Goal: Transaction & Acquisition: Obtain resource

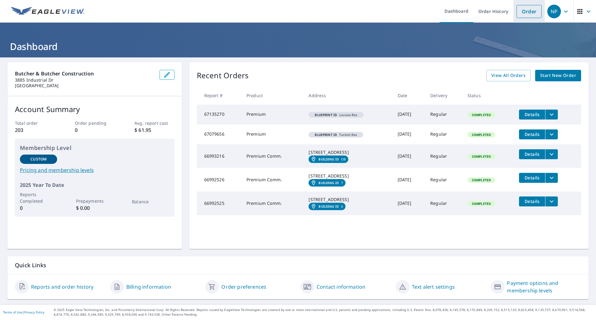
click at [529, 15] on link "Order" at bounding box center [528, 11] width 25 height 13
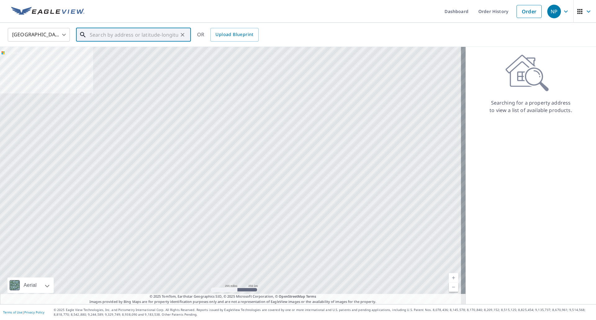
click at [169, 29] on input "text" at bounding box center [134, 34] width 88 height 17
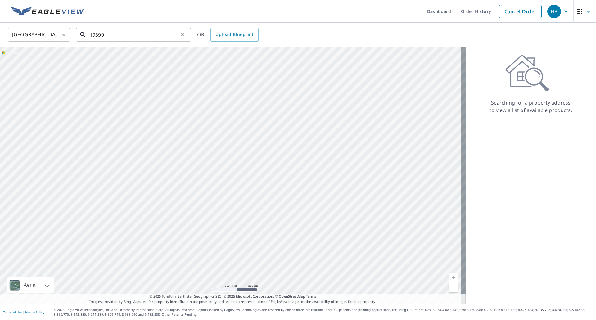
drag, startPoint x: 165, startPoint y: 33, endPoint x: 161, endPoint y: 34, distance: 4.0
click at [165, 33] on input "19390" at bounding box center [134, 34] width 88 height 17
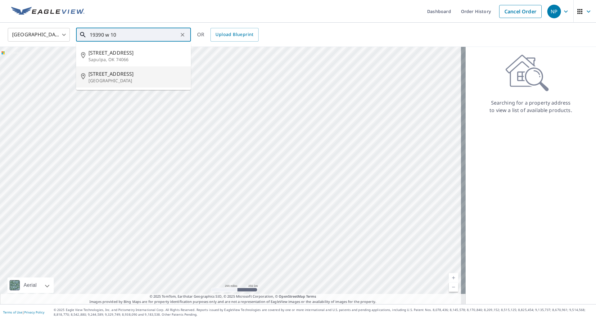
click at [140, 81] on p "[GEOGRAPHIC_DATA]" at bounding box center [136, 81] width 97 height 6
type input "[STREET_ADDRESS]"
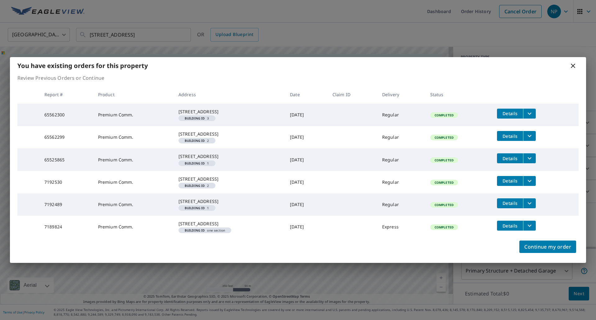
click at [531, 155] on icon "filesDropdownBtn-65525865" at bounding box center [529, 158] width 7 height 7
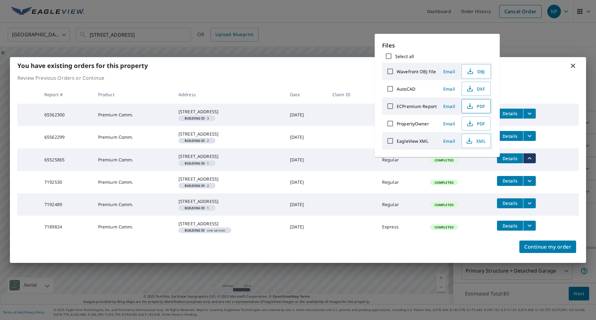
click at [473, 101] on button "PDF" at bounding box center [476, 106] width 29 height 14
drag, startPoint x: 514, startPoint y: 69, endPoint x: 511, endPoint y: 58, distance: 11.0
click at [514, 85] on th at bounding box center [535, 94] width 87 height 18
